Goal: Information Seeking & Learning: Find specific fact

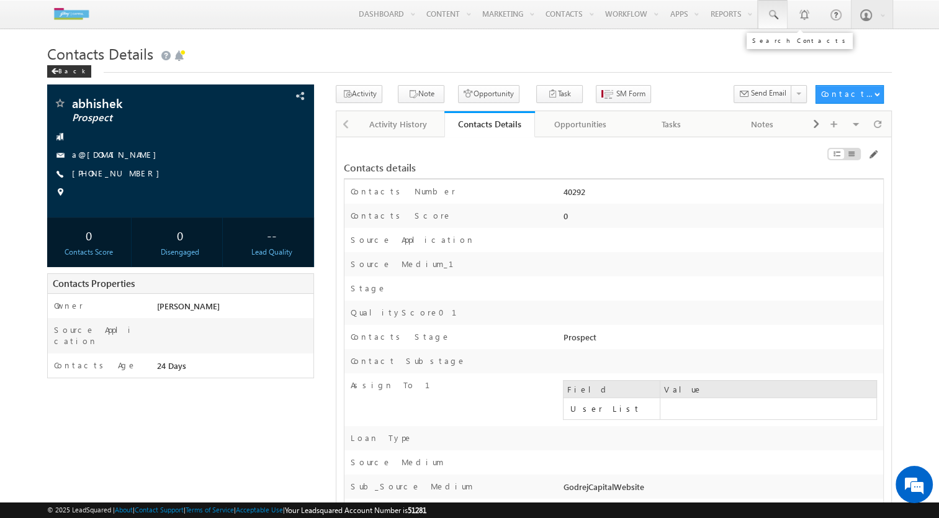
click at [777, 14] on span at bounding box center [773, 15] width 12 height 12
type input "9567895678"
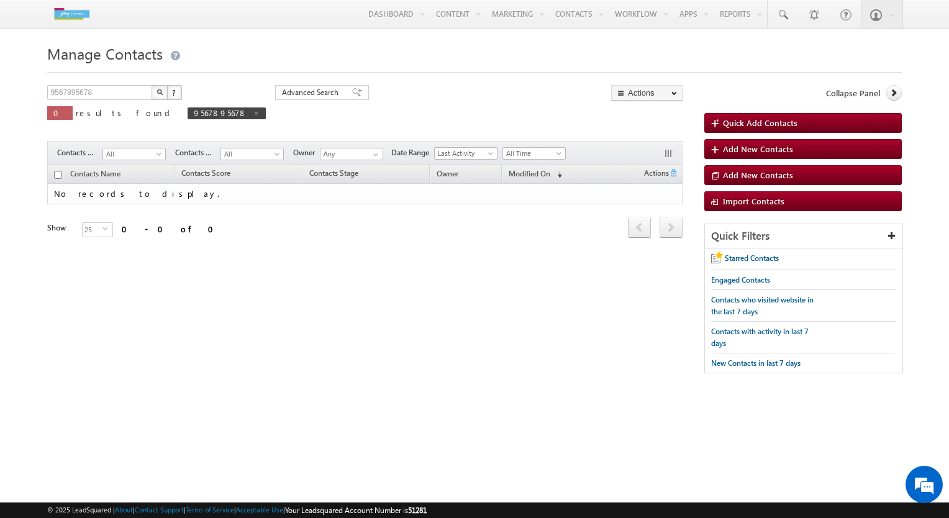
drag, startPoint x: 920, startPoint y: 222, endPoint x: 889, endPoint y: 187, distance: 46.7
click at [920, 222] on body "Menu Abhishek abhis hek.v yas@g odrej capit al.co m j Capit" at bounding box center [474, 193] width 949 height 386
click at [789, 22] on link at bounding box center [782, 14] width 30 height 29
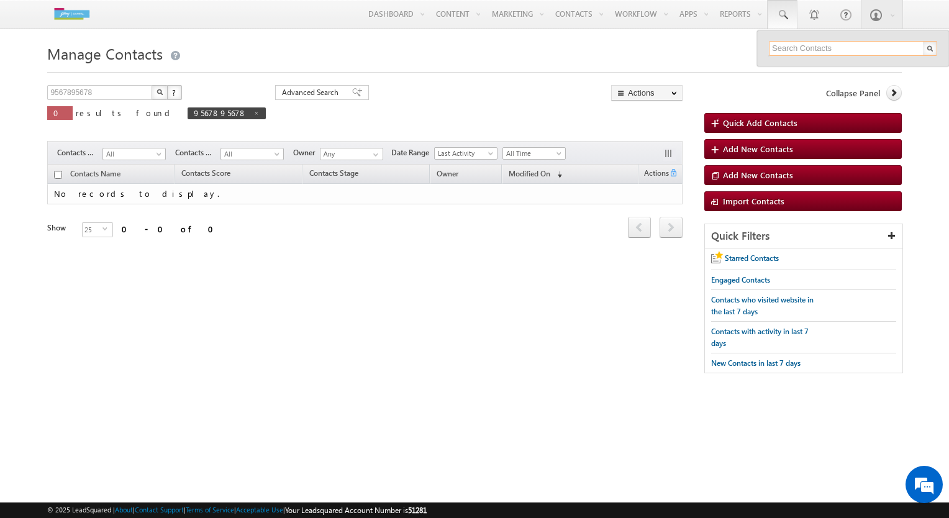
paste input "9890330211"
type input "9890330211"
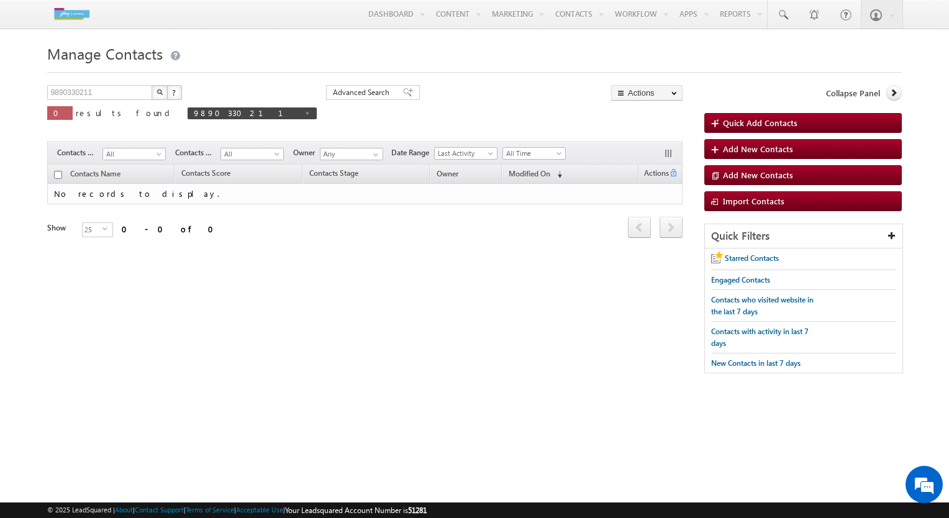
click at [88, 191] on td "No records to display." at bounding box center [364, 194] width 635 height 20
click at [89, 190] on td "No records to display." at bounding box center [364, 194] width 635 height 20
drag, startPoint x: 89, startPoint y: 190, endPoint x: 183, endPoint y: 195, distance: 93.9
click at [183, 195] on td "No records to display." at bounding box center [364, 194] width 635 height 20
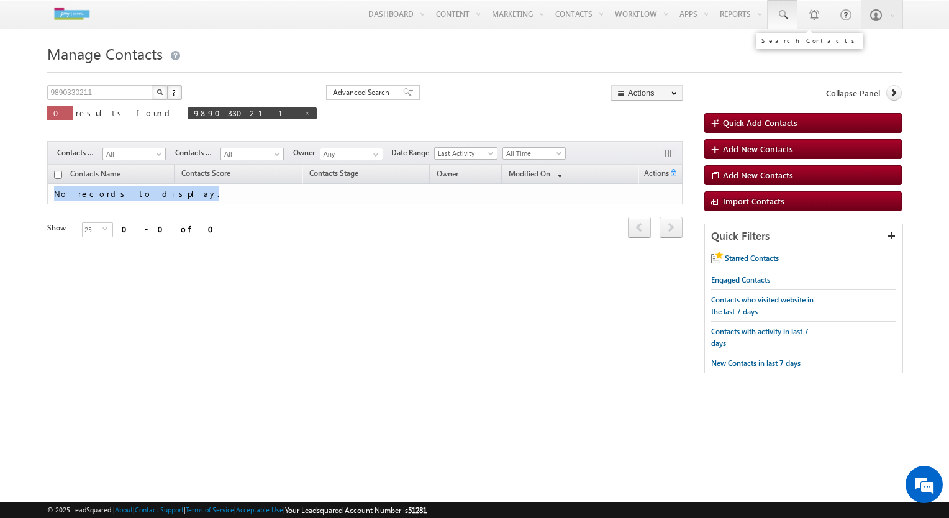
click at [784, 6] on link at bounding box center [782, 14] width 30 height 29
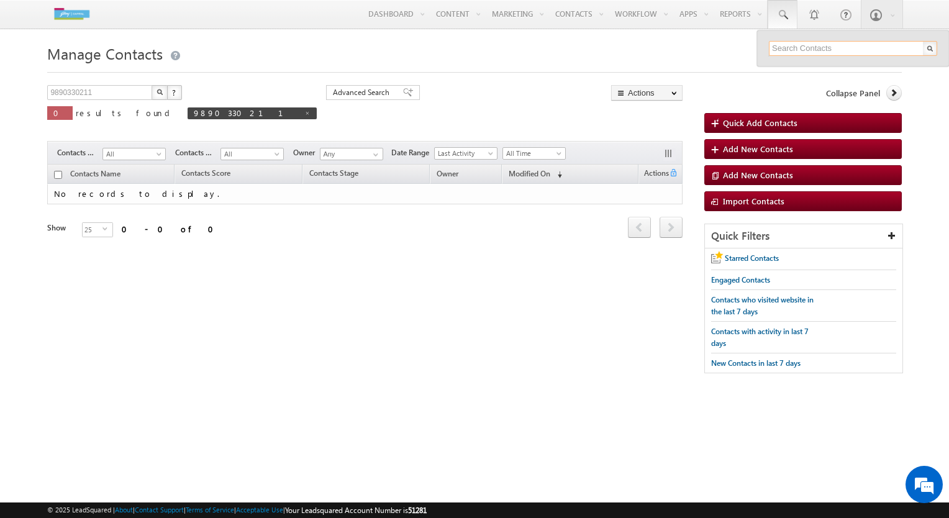
click at [815, 45] on input "text" at bounding box center [853, 48] width 168 height 15
paste input "7977820948"
type input "7977820948"
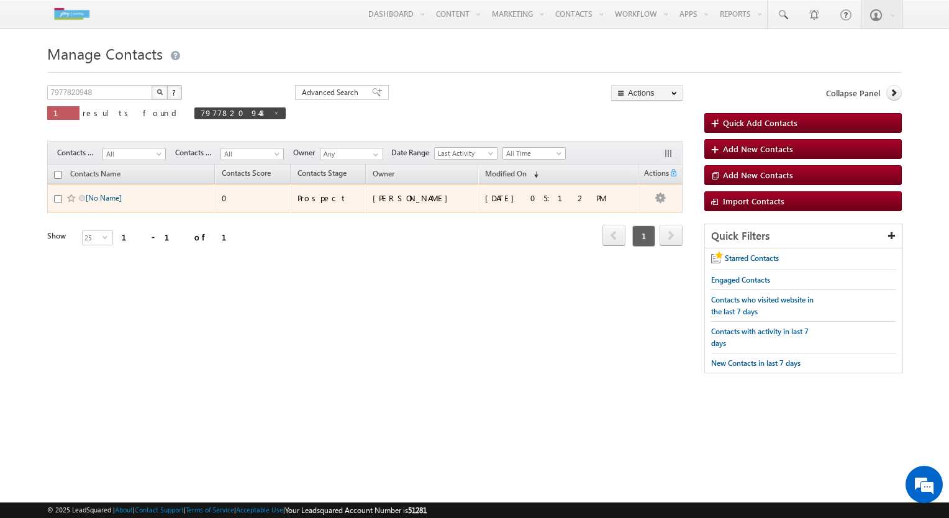
click at [99, 200] on link "[No Name]" at bounding box center [104, 197] width 36 height 9
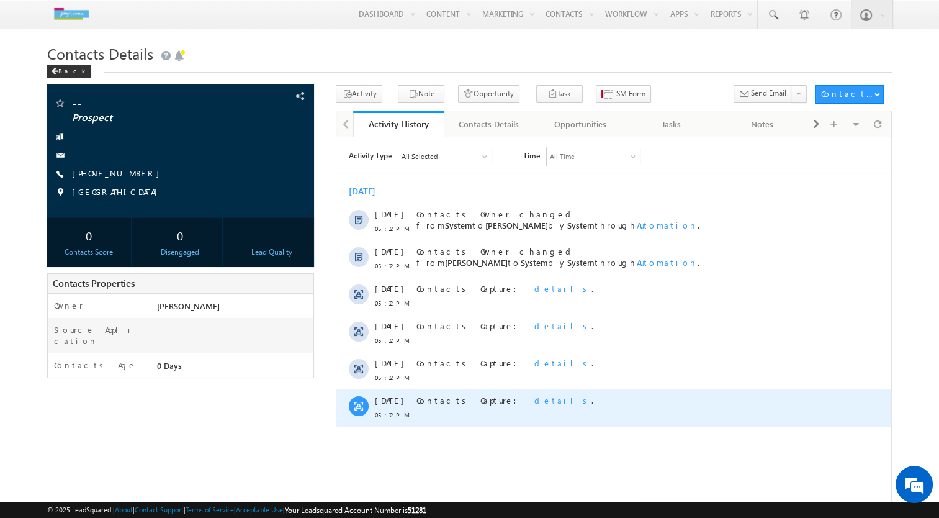
click at [535, 401] on span "details" at bounding box center [563, 399] width 57 height 11
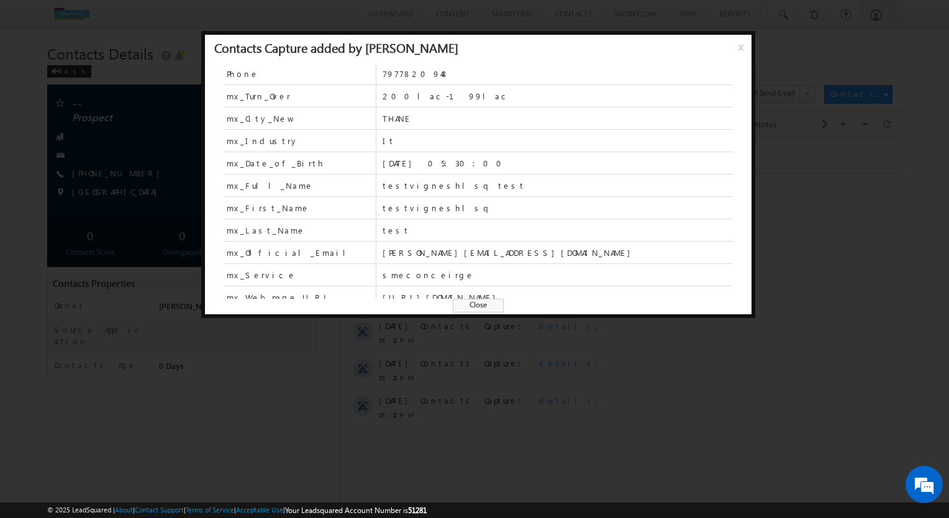
click at [740, 48] on span "x" at bounding box center [743, 51] width 10 height 22
